Goal: Find specific page/section: Find specific page/section

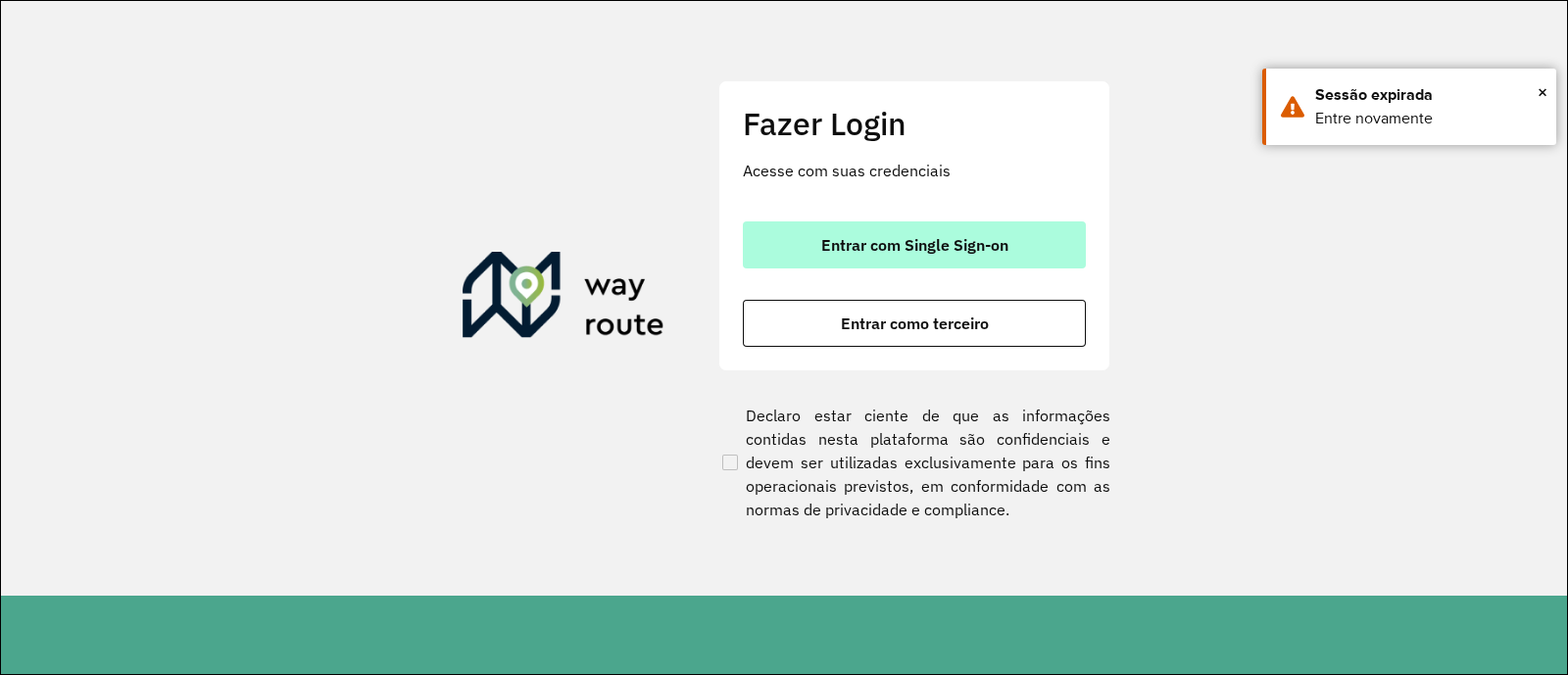
click at [1029, 232] on button "Entrar com Single Sign-on" at bounding box center [913, 245] width 343 height 47
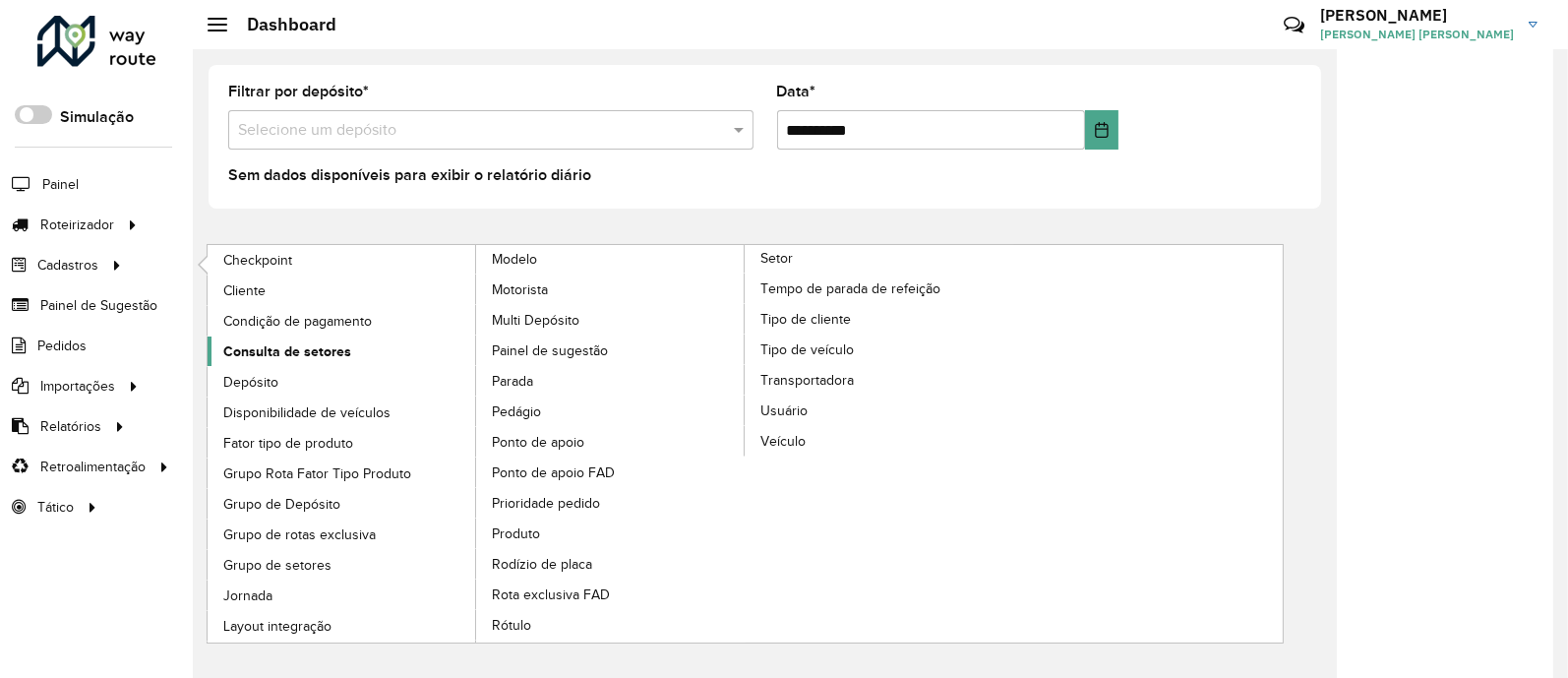
click at [288, 352] on span "Consulta de setores" at bounding box center [286, 351] width 128 height 21
